Goal: Task Accomplishment & Management: Manage account settings

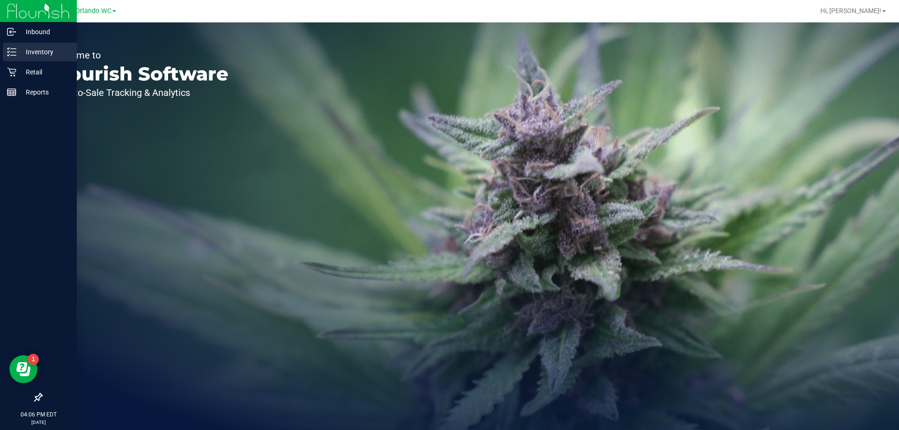
click at [12, 52] on line at bounding box center [13, 52] width 5 height 0
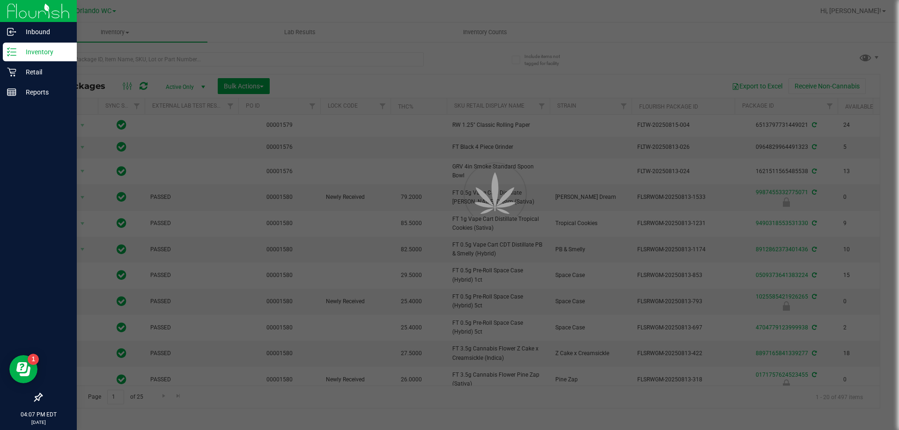
type input "2026-02-14"
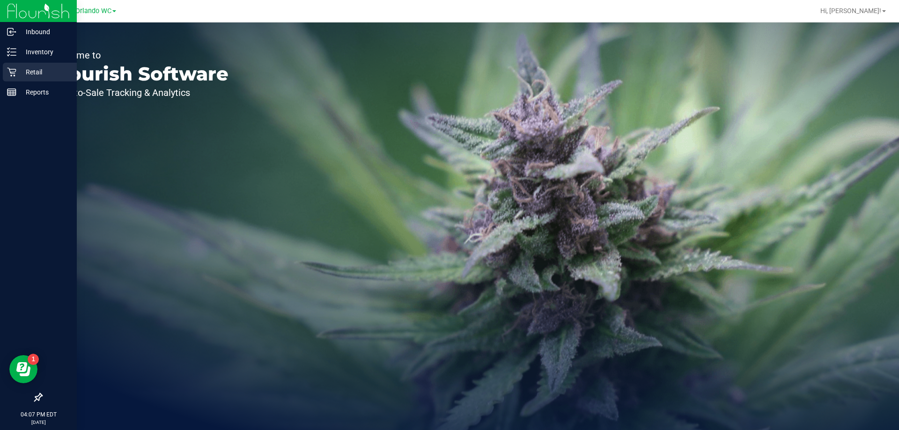
click at [28, 72] on p "Retail" at bounding box center [44, 72] width 56 height 11
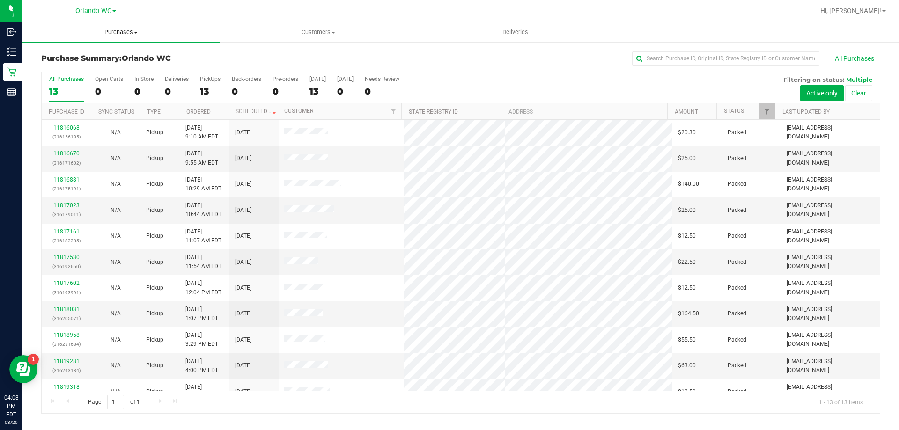
click at [137, 40] on uib-tab-heading "Purchases Summary of purchases Fulfillment All purchases" at bounding box center [120, 32] width 197 height 20
click at [93, 69] on li "Fulfillment" at bounding box center [120, 67] width 197 height 11
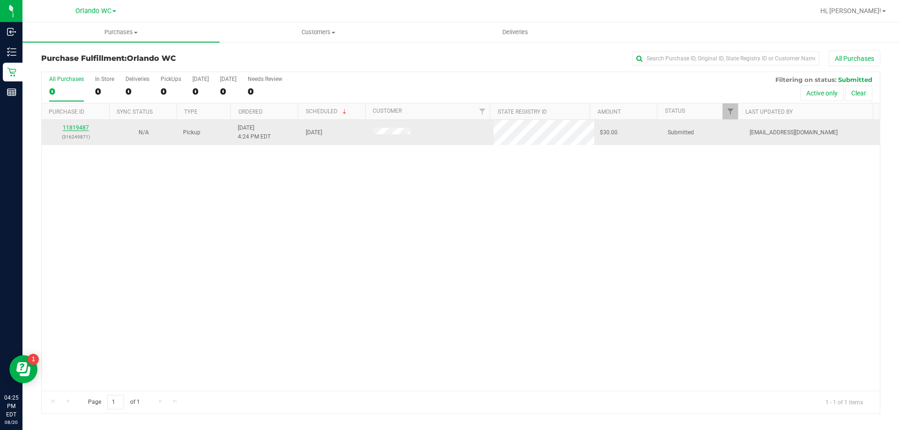
click at [83, 128] on link "11819487" at bounding box center [76, 128] width 26 height 7
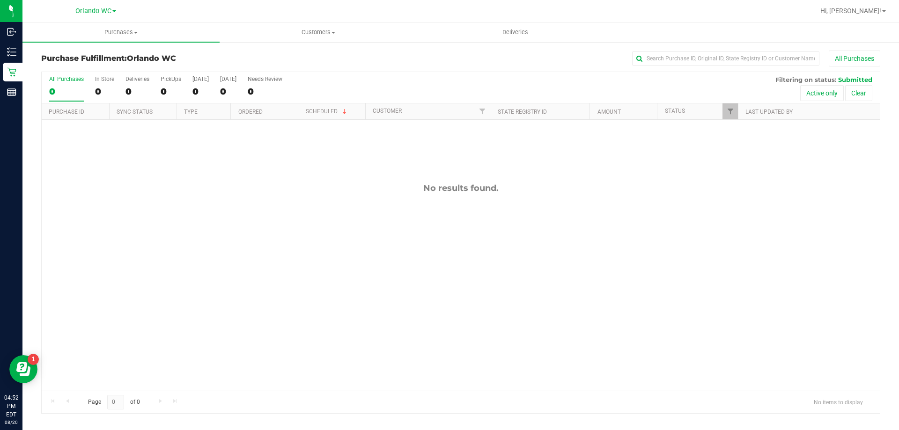
click at [844, 235] on div "No results found." at bounding box center [461, 287] width 838 height 334
